Goal: Task Accomplishment & Management: Use online tool/utility

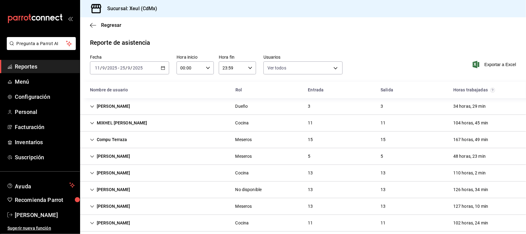
click at [50, 62] on span "Reportes" at bounding box center [45, 66] width 60 height 8
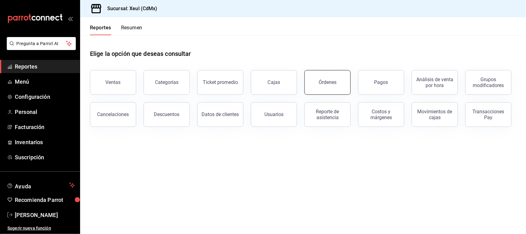
click at [323, 84] on div "Órdenes" at bounding box center [328, 82] width 18 height 6
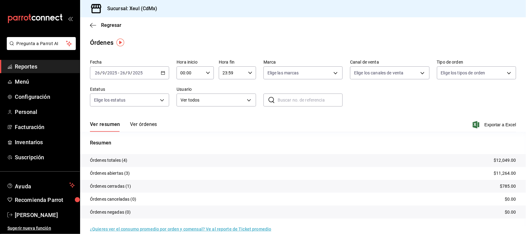
click at [164, 76] on div "[DATE] [DATE] - [DATE] [DATE]" at bounding box center [129, 72] width 79 height 13
click at [133, 157] on span "Rango de fechas" at bounding box center [119, 160] width 48 height 6
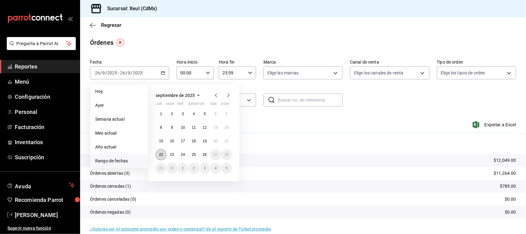
click at [160, 156] on abbr "22" at bounding box center [161, 154] width 4 height 4
click at [193, 153] on abbr "25" at bounding box center [194, 154] width 4 height 4
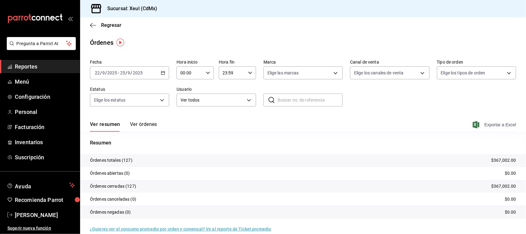
click at [486, 123] on span "Exportar a Excel" at bounding box center [495, 124] width 42 height 7
click at [473, 124] on icon "button" at bounding box center [476, 124] width 7 height 7
